Goal: Find contact information: Find contact information

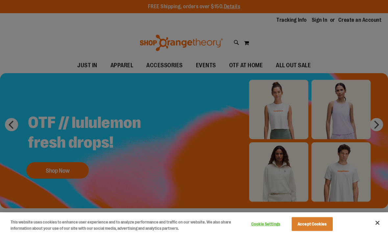
click at [336, 53] on div at bounding box center [194, 117] width 388 height 235
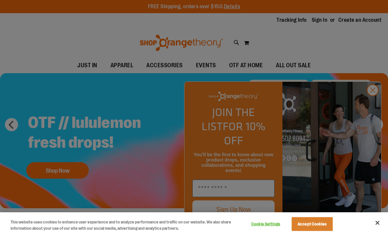
click at [379, 104] on div at bounding box center [194, 117] width 388 height 235
click at [374, 104] on div at bounding box center [194, 117] width 388 height 235
click at [375, 103] on div at bounding box center [194, 117] width 388 height 235
click at [379, 103] on div at bounding box center [194, 117] width 388 height 235
click at [374, 101] on div at bounding box center [194, 117] width 388 height 235
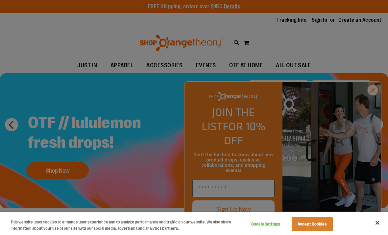
click at [315, 228] on button "Accept Cookies" at bounding box center [312, 224] width 41 height 14
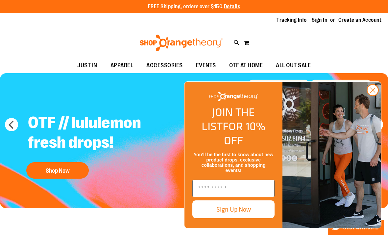
click at [377, 96] on icon "Close dialog" at bounding box center [373, 90] width 12 height 12
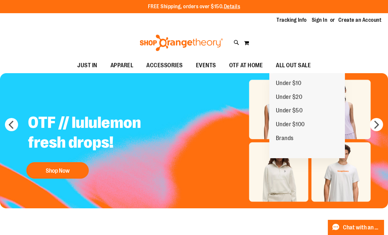
click at [353, 58] on ul "JUST IN JUST IN Balanced Basics New for Women New for Men New Accessories New B…" at bounding box center [194, 65] width 388 height 15
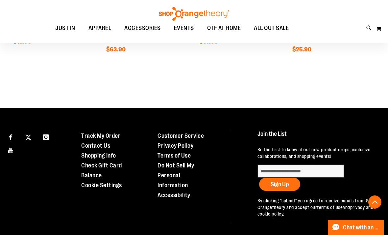
scroll to position [587, 0]
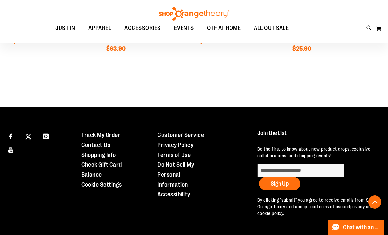
click at [102, 145] on link "Contact Us" at bounding box center [95, 145] width 29 height 7
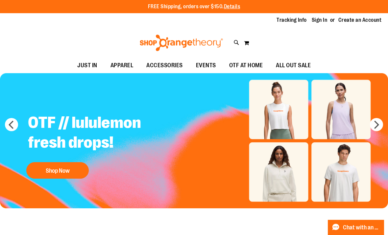
click at [209, 64] on span "EVENTS" at bounding box center [206, 65] width 20 height 15
